Goal: Book appointment/travel/reservation

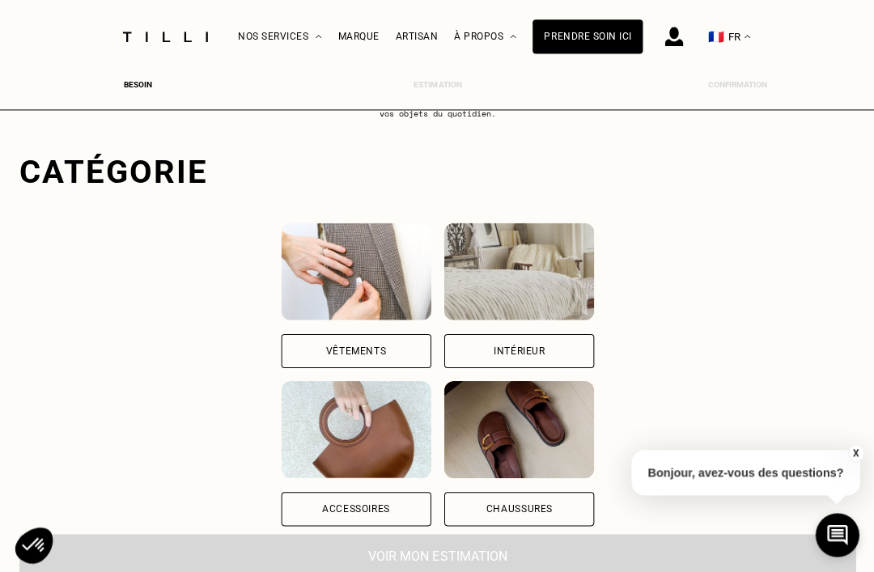
scroll to position [79, 0]
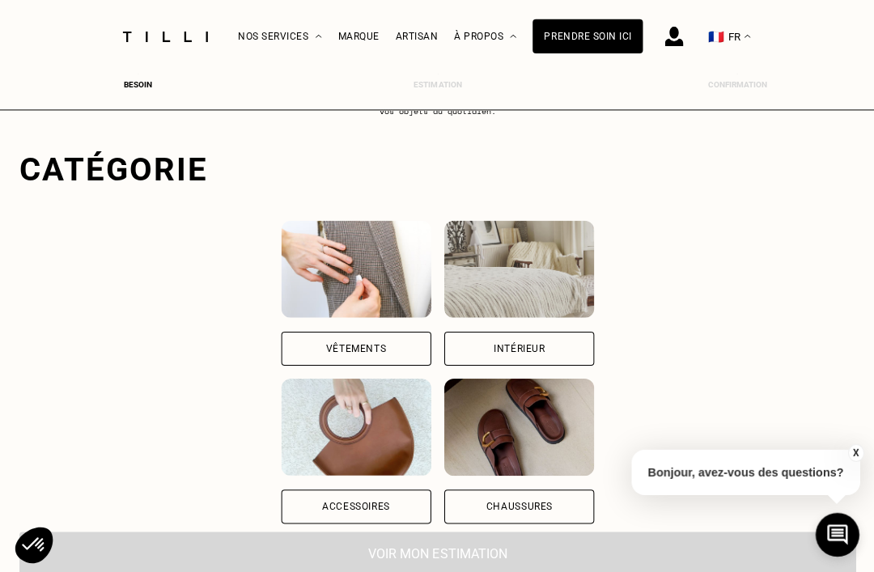
click at [298, 355] on div "Vêtements" at bounding box center [356, 348] width 150 height 34
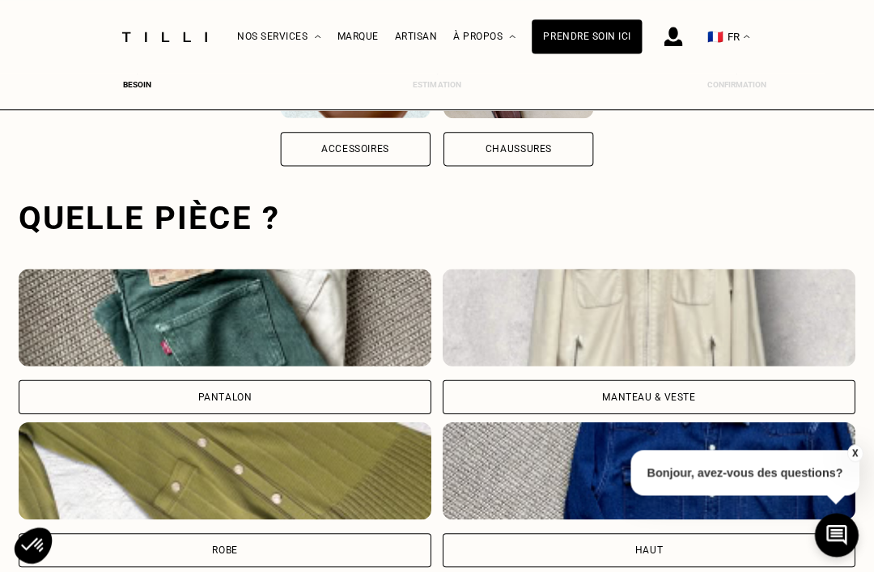
scroll to position [499, 0]
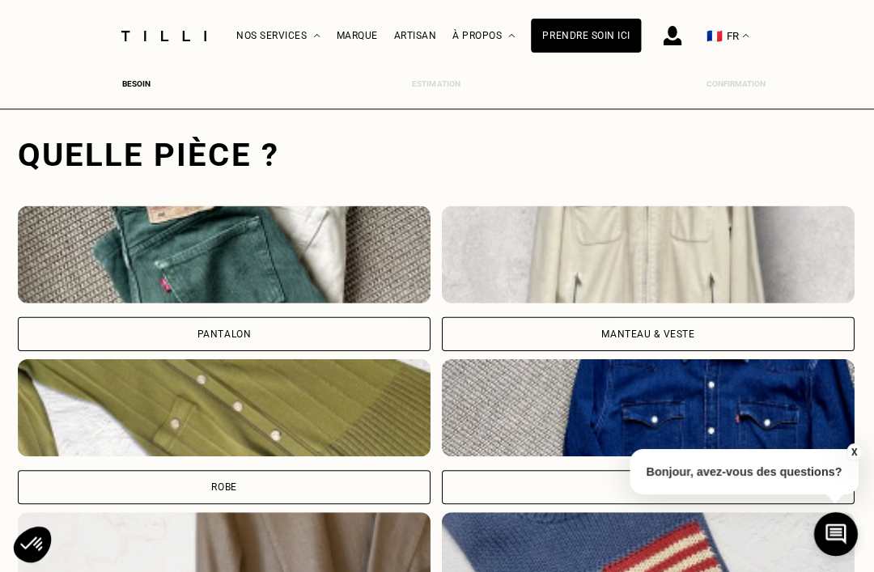
click at [670, 330] on div "Manteau & Veste" at bounding box center [648, 335] width 93 height 10
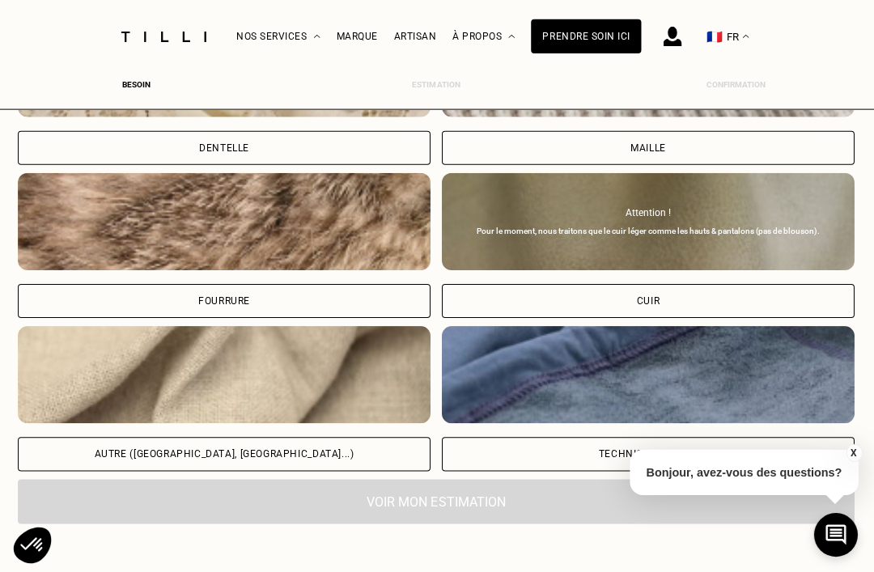
scroll to position [1908, 0]
click at [696, 458] on div "Technique - Sport" at bounding box center [648, 454] width 99 height 10
select select "FR"
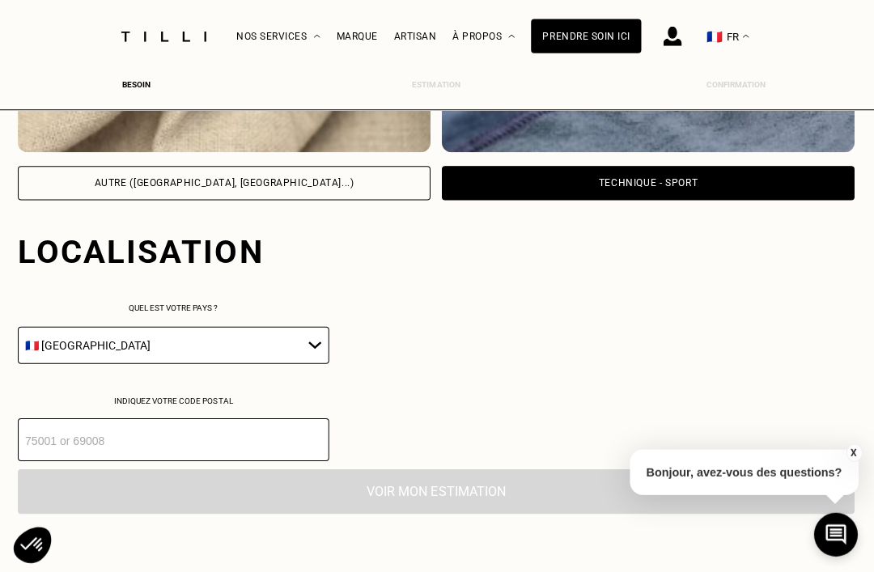
scroll to position [2278, 0]
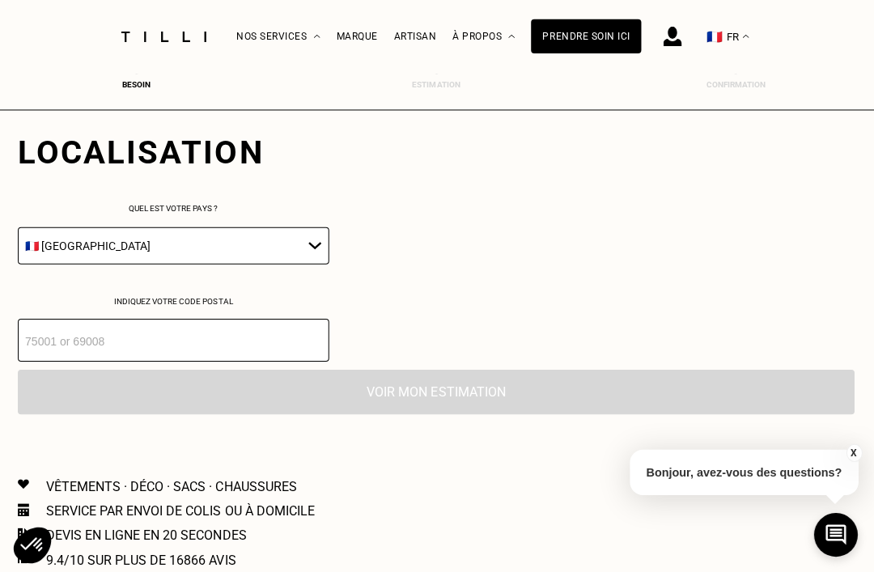
click at [306, 253] on select "🇩🇪 [GEOGRAPHIC_DATA] 🇦🇹 [GEOGRAPHIC_DATA] 🇧🇪 [GEOGRAPHIC_DATA] 🇧🇬 Bulgarie 🇨🇾 C…" at bounding box center [174, 245] width 311 height 37
click at [202, 357] on input "number" at bounding box center [174, 339] width 311 height 43
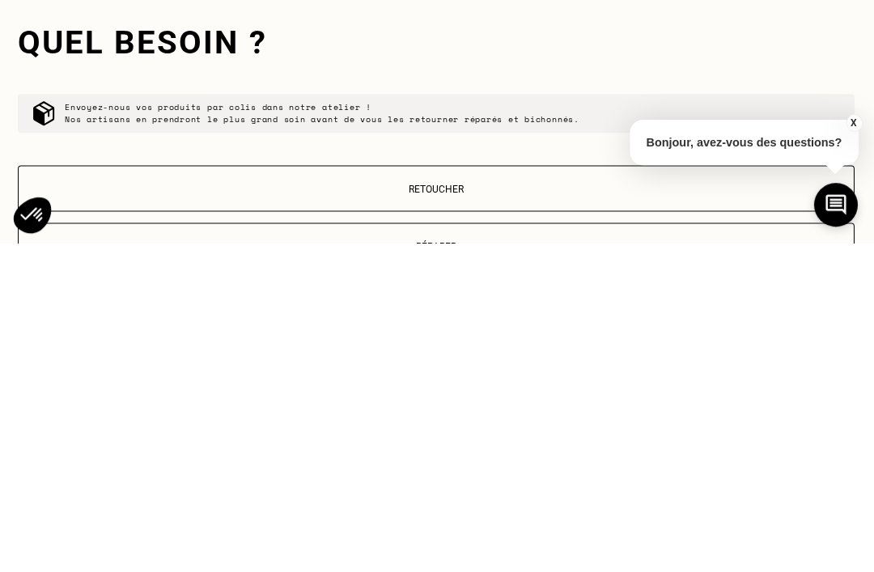
scroll to position [2320, 0]
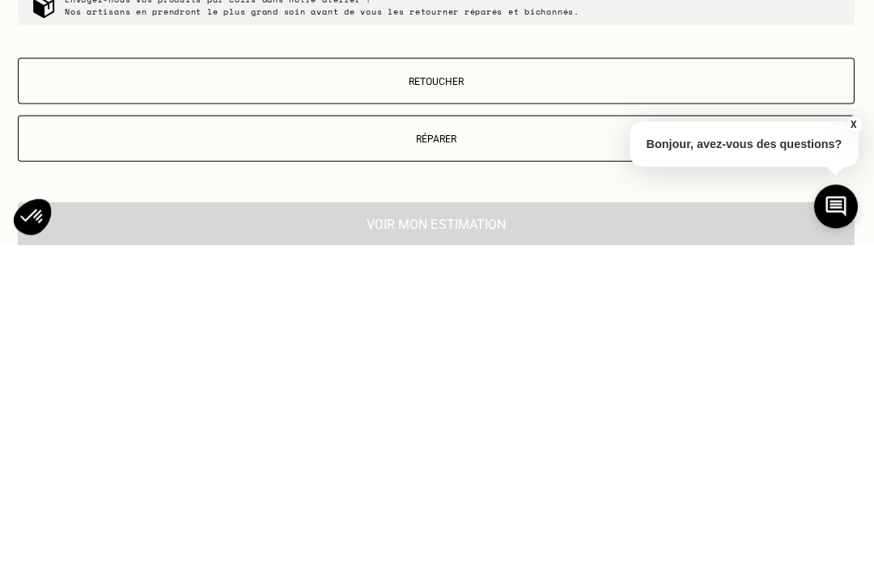
type input "67118"
click at [465, 461] on p "Réparer" at bounding box center [437, 466] width 818 height 11
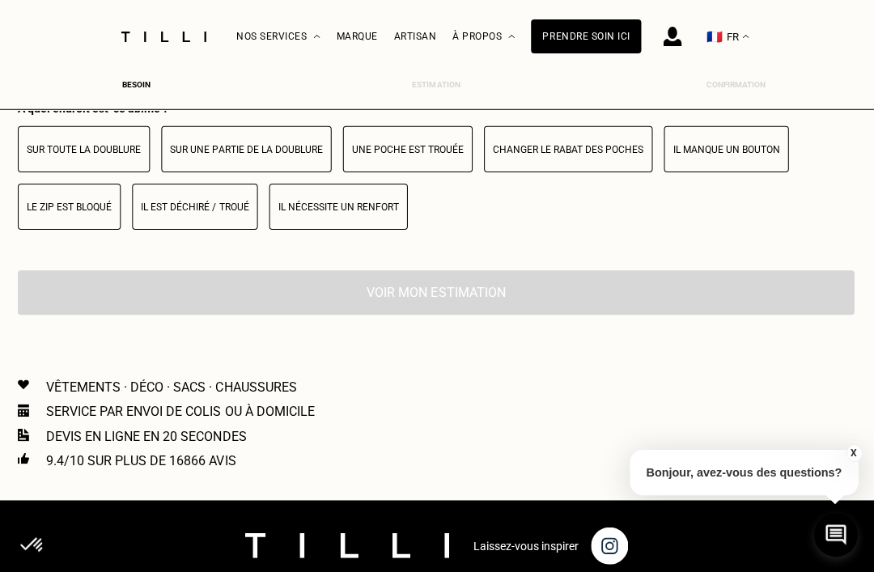
scroll to position [2862, 0]
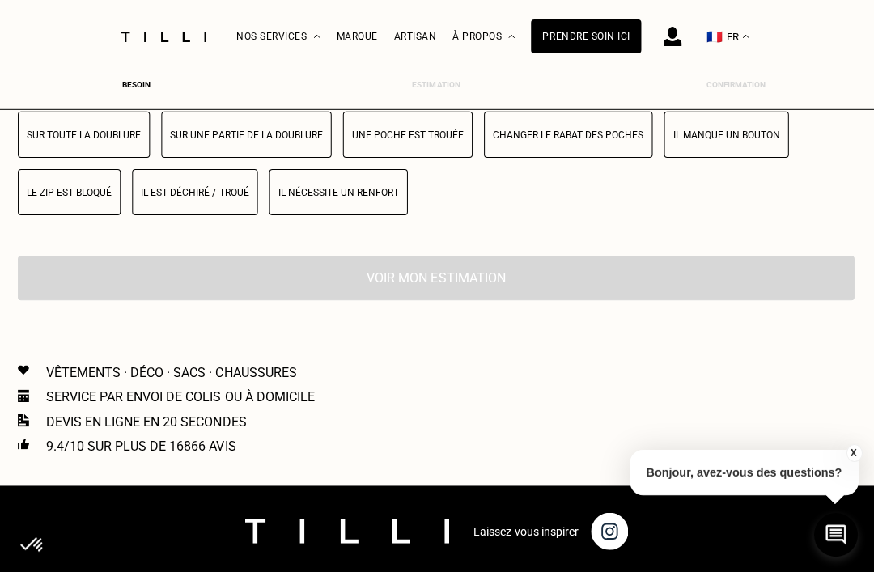
click at [88, 198] on p "Le zip est bloqué" at bounding box center [70, 192] width 85 height 11
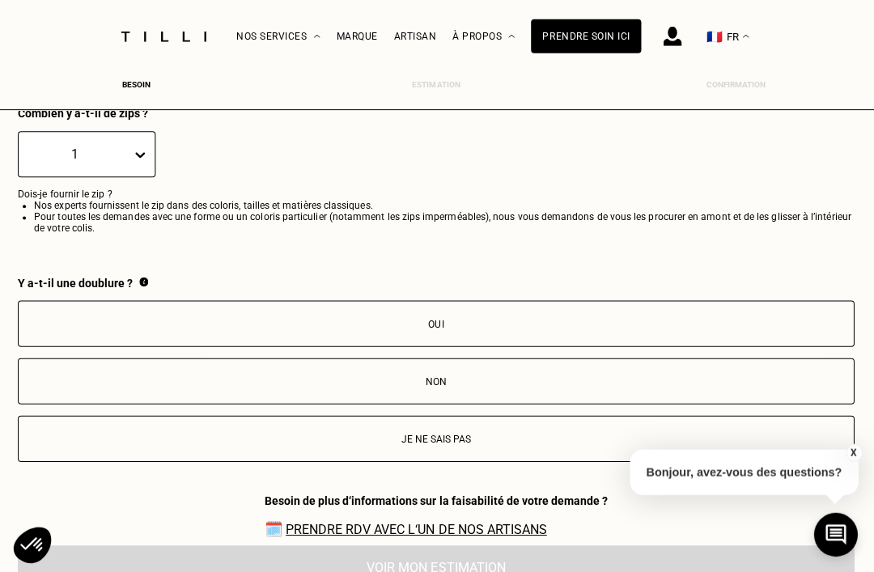
scroll to position [3024, 0]
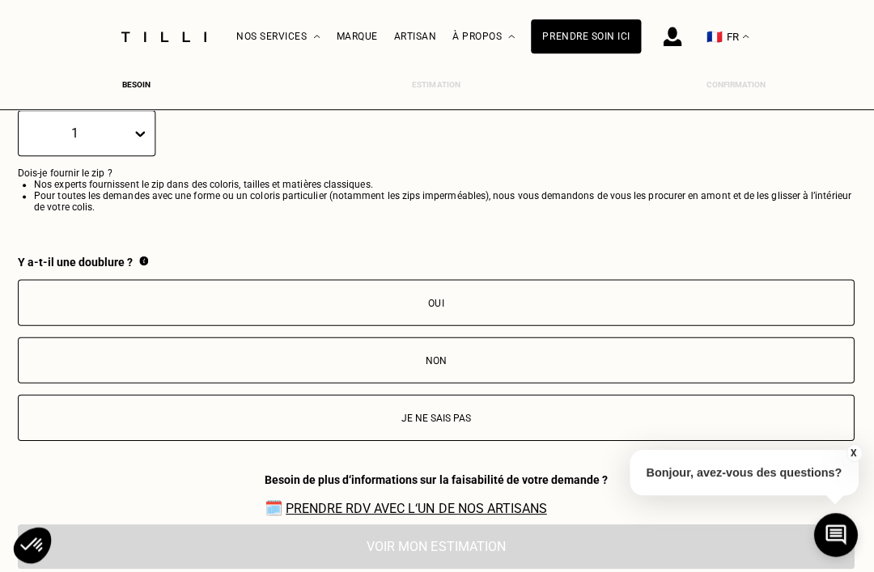
click at [466, 423] on p "Je ne sais pas" at bounding box center [437, 417] width 818 height 11
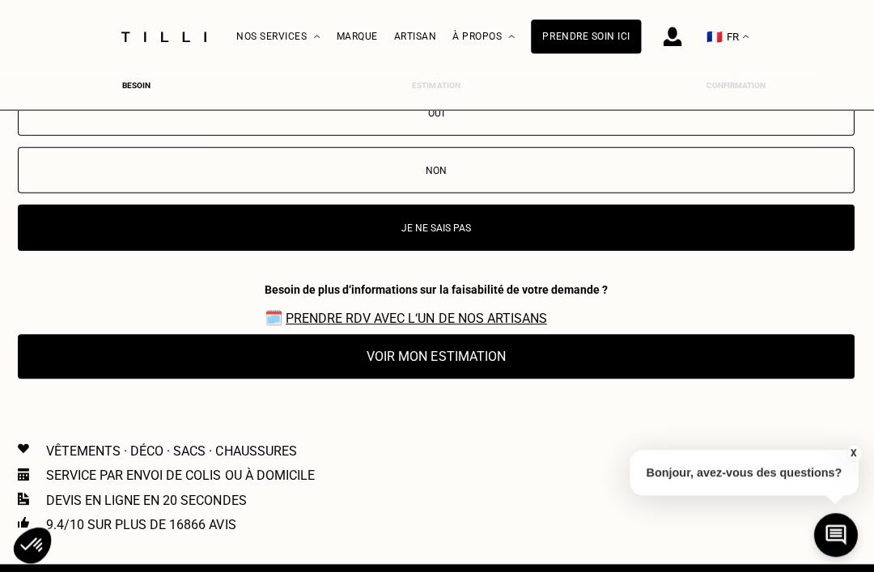
scroll to position [3213, 0]
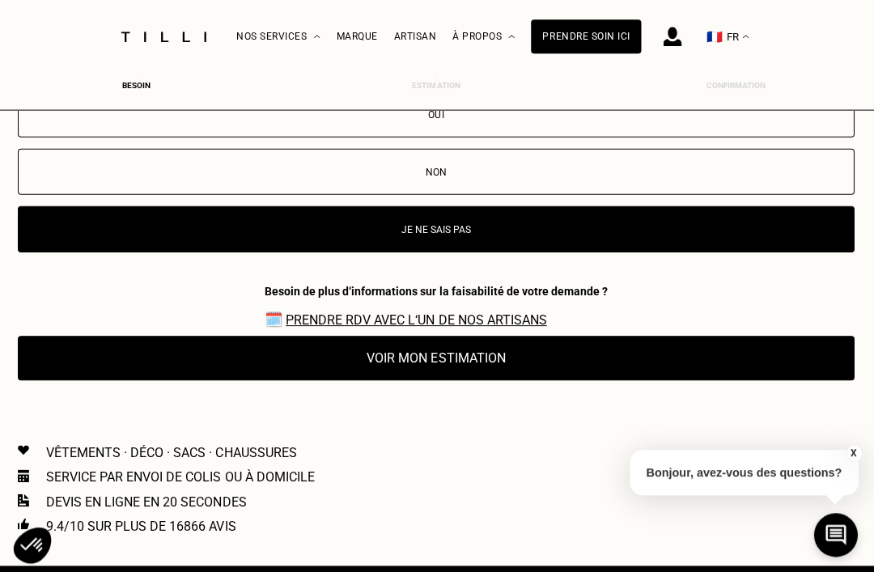
click at [568, 380] on button "Voir mon estimation" at bounding box center [437, 357] width 836 height 45
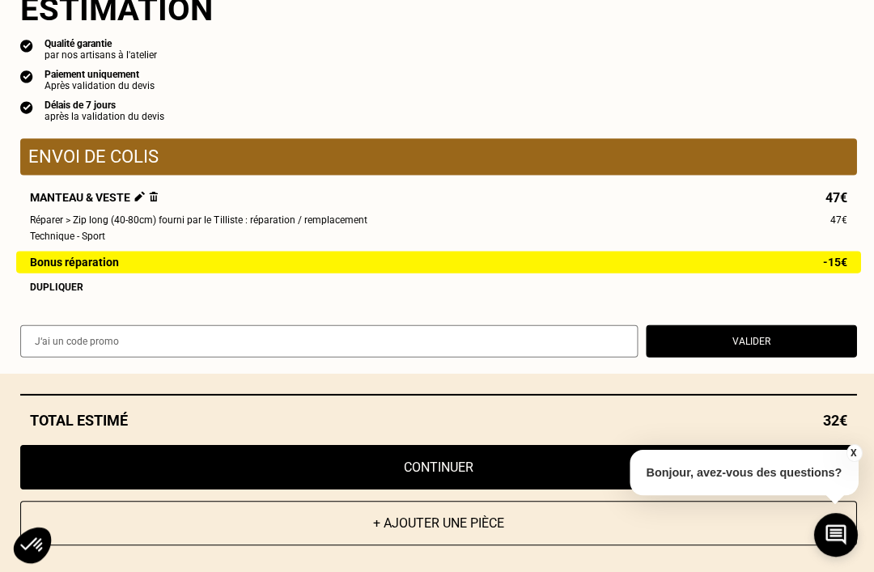
scroll to position [32, 0]
click at [494, 489] on button "Continuer" at bounding box center [440, 466] width 836 height 45
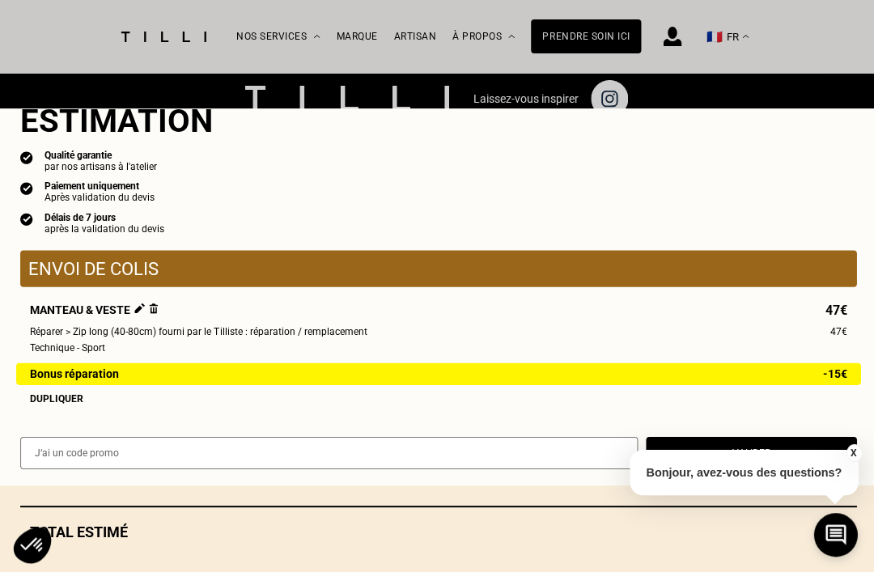
scroll to position [740, 0]
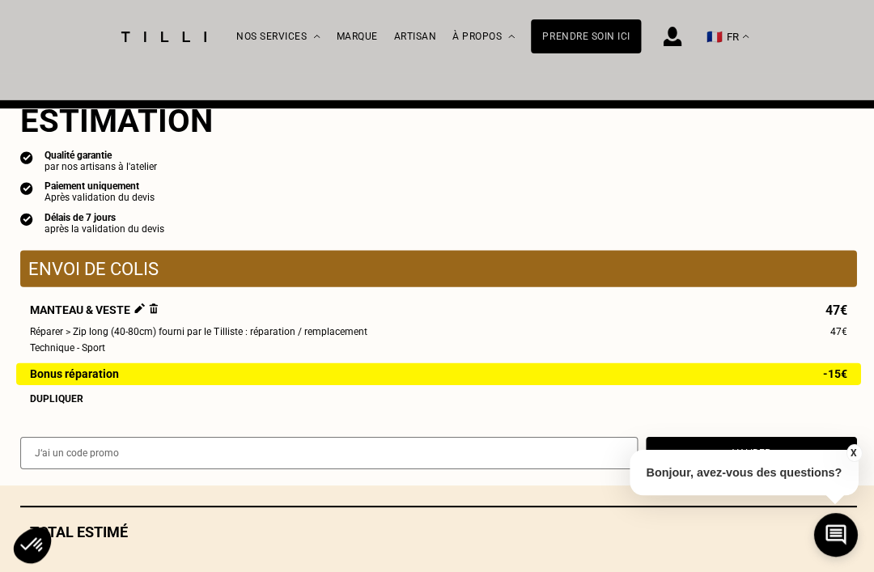
select select "FR"
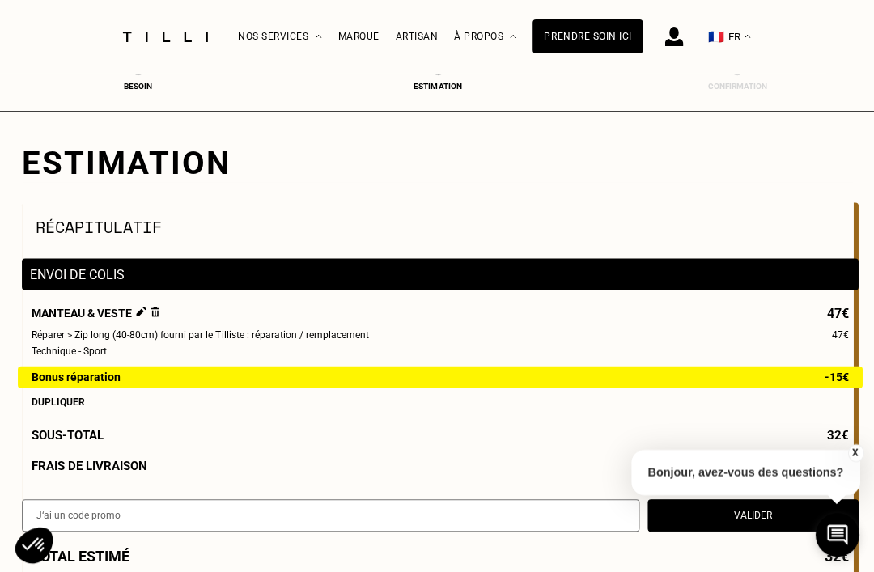
scroll to position [739, 0]
